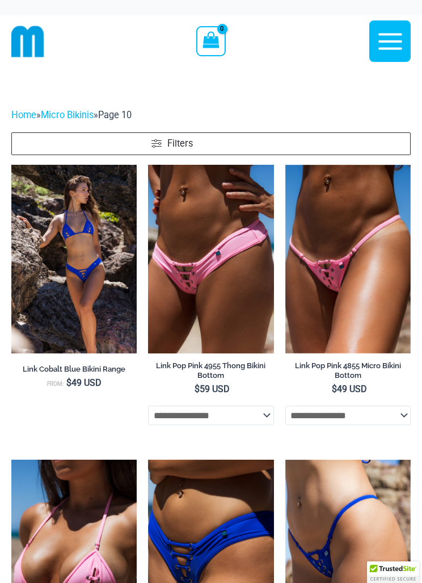
scroll to position [-1, 0]
click at [32, 32] on img at bounding box center [27, 41] width 33 height 33
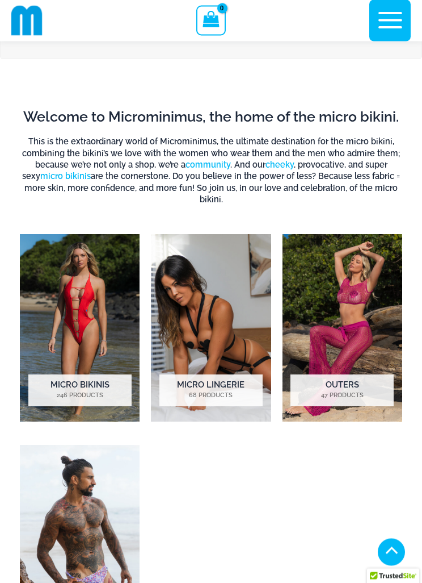
scroll to position [952, 0]
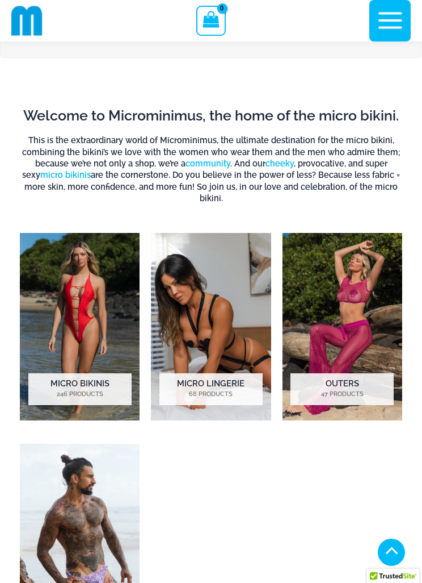
click at [345, 390] on mark "47 Products" at bounding box center [342, 395] width 103 height 10
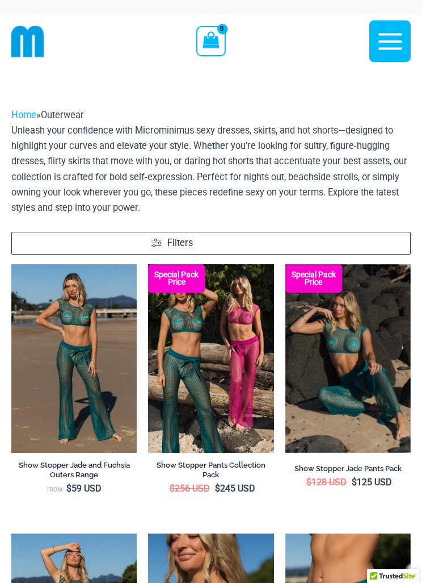
click at [11, 264] on img at bounding box center [11, 264] width 0 height 0
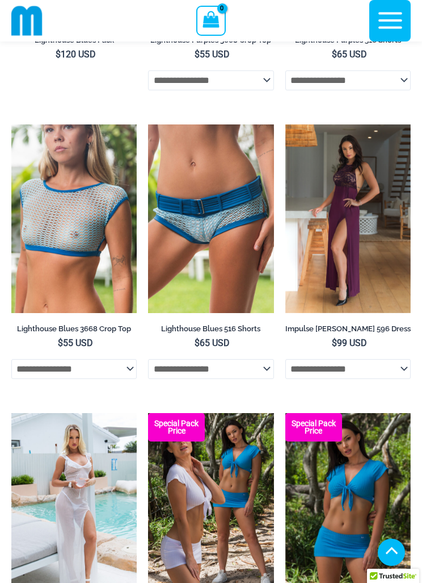
scroll to position [1426, 0]
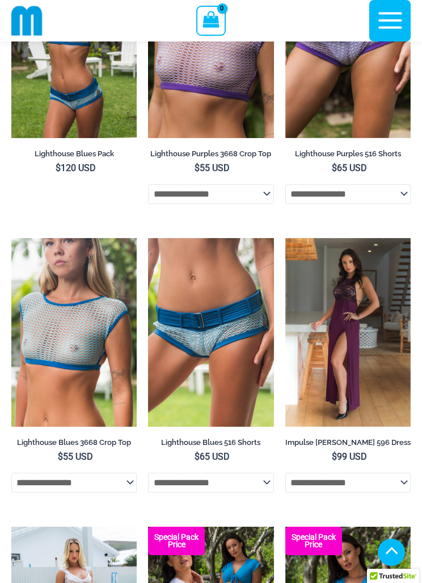
click at [286, 238] on img at bounding box center [286, 238] width 0 height 0
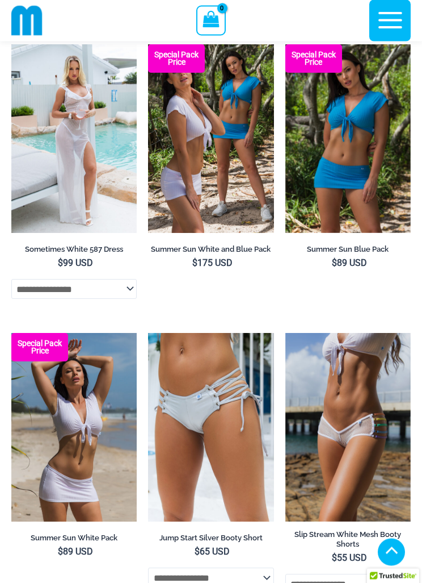
scroll to position [1908, 0]
click at [11, 44] on img at bounding box center [11, 44] width 0 height 0
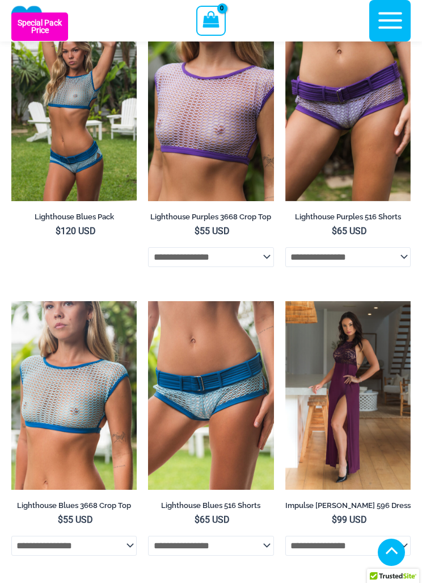
scroll to position [1342, 0]
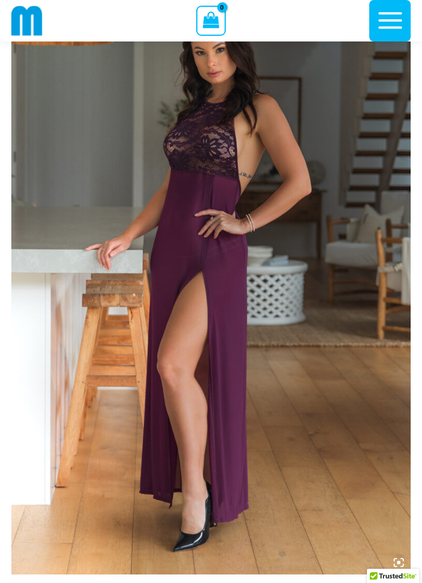
scroll to position [109, 0]
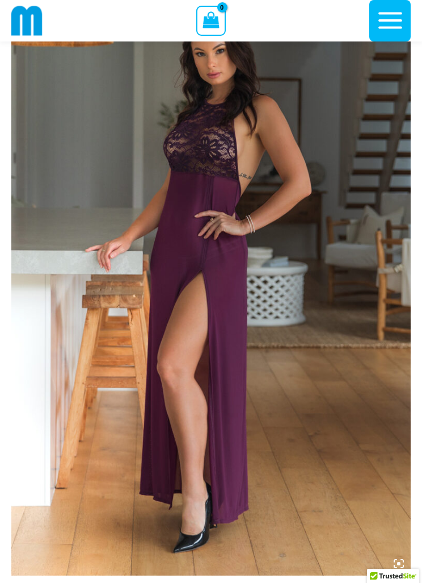
click at [186, 308] on img at bounding box center [211, 276] width 400 height 600
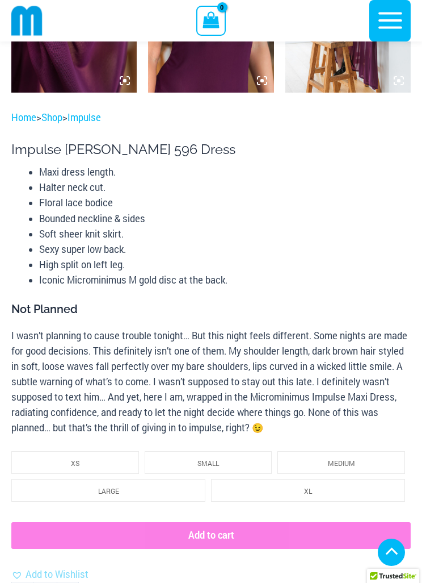
scroll to position [1192, 0]
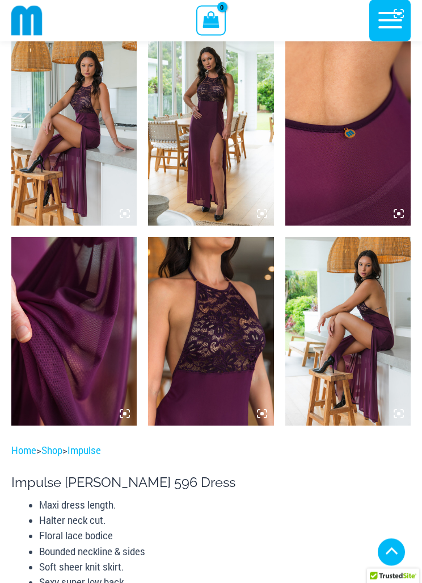
click at [228, 342] on img at bounding box center [210, 331] width 125 height 189
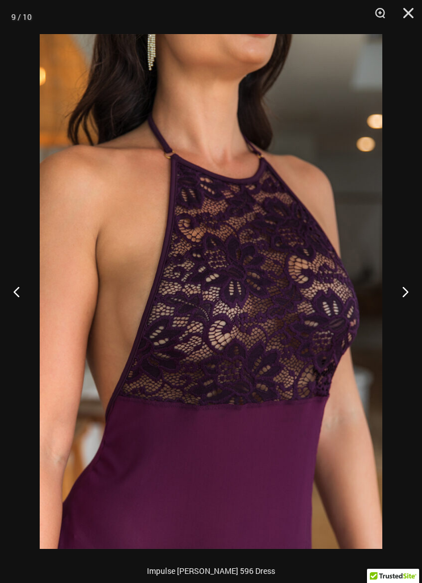
click at [409, 288] on button "Next" at bounding box center [401, 291] width 43 height 57
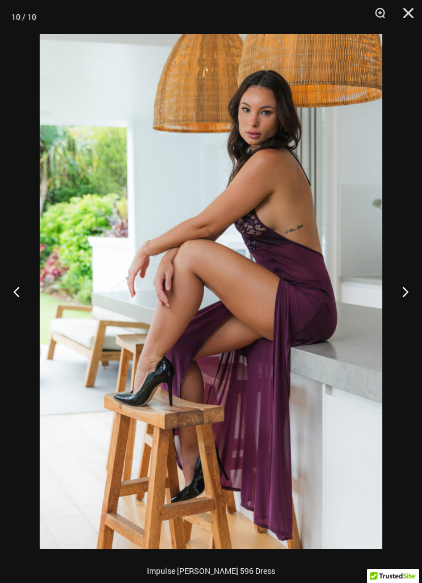
click at [408, 288] on button "Next" at bounding box center [401, 291] width 43 height 57
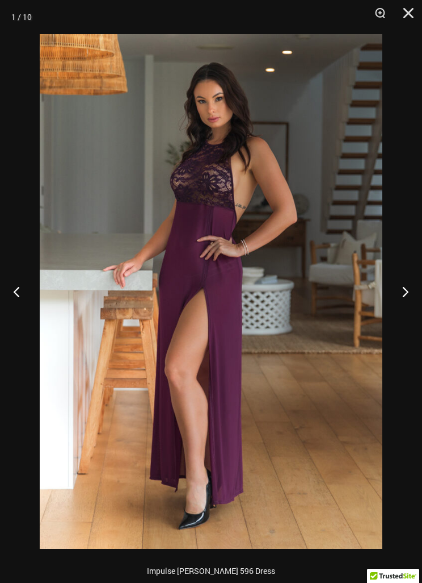
click at [405, 292] on button "Next" at bounding box center [401, 291] width 43 height 57
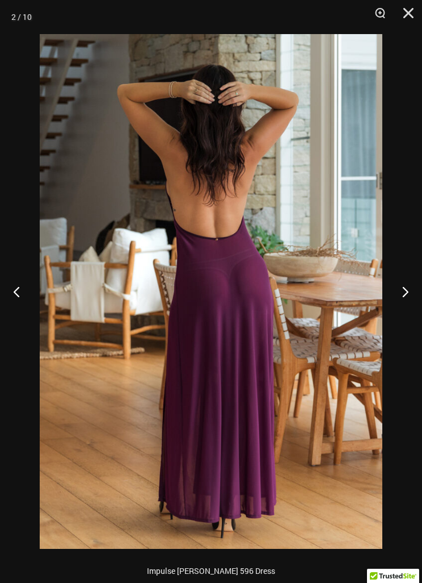
click at [406, 291] on button "Next" at bounding box center [401, 291] width 43 height 57
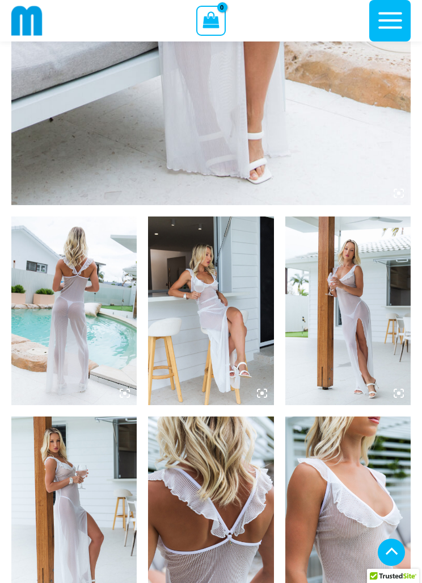
scroll to position [462, 0]
